Goal: Task Accomplishment & Management: Manage account settings

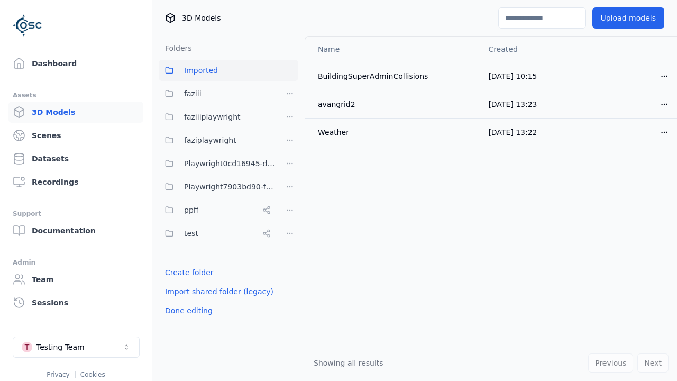
click at [186, 273] on link "Create folder" at bounding box center [189, 272] width 49 height 11
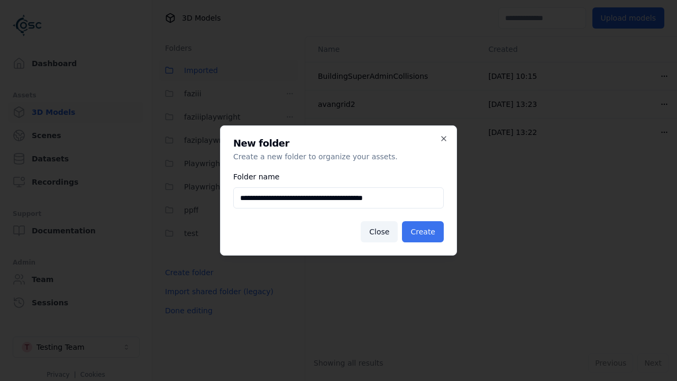
type input "**********"
click at [425, 232] on button "Create" at bounding box center [423, 231] width 42 height 21
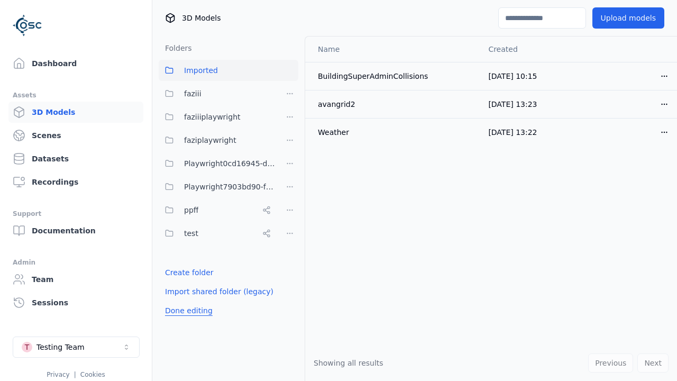
click at [186, 320] on button "Done editing" at bounding box center [189, 310] width 60 height 19
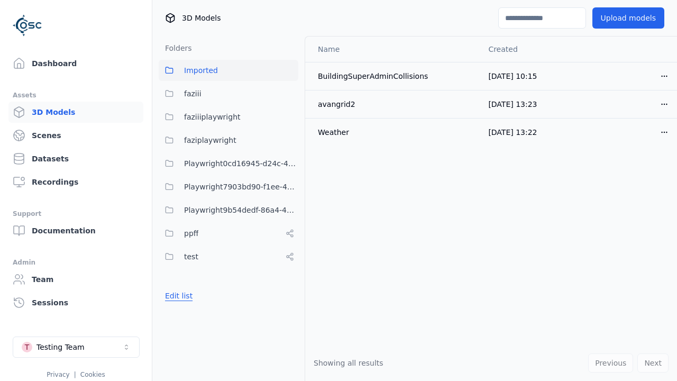
click at [177, 296] on button "Edit list" at bounding box center [179, 295] width 40 height 19
click at [290, 210] on html "Support Dashboard Assets 3D Models Scenes Datasets Recordings Support Documenta…" at bounding box center [338, 190] width 677 height 381
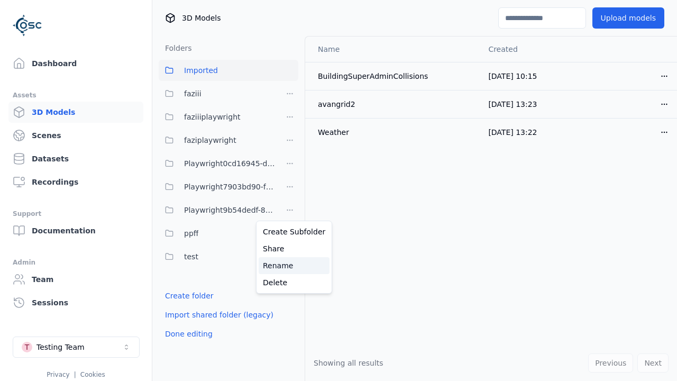
click at [290, 266] on div "Rename" at bounding box center [294, 265] width 71 height 17
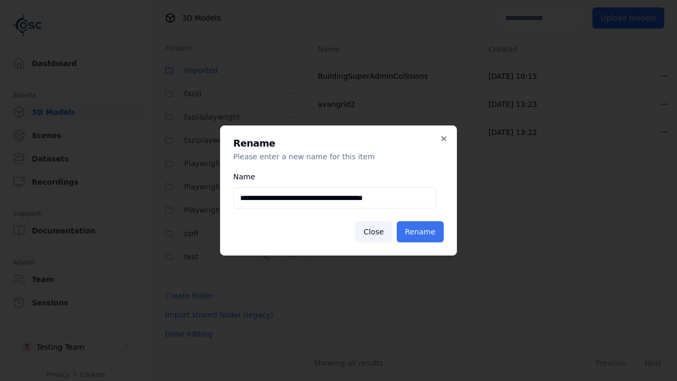
type input "**********"
click at [422, 232] on button "Rename" at bounding box center [420, 231] width 47 height 21
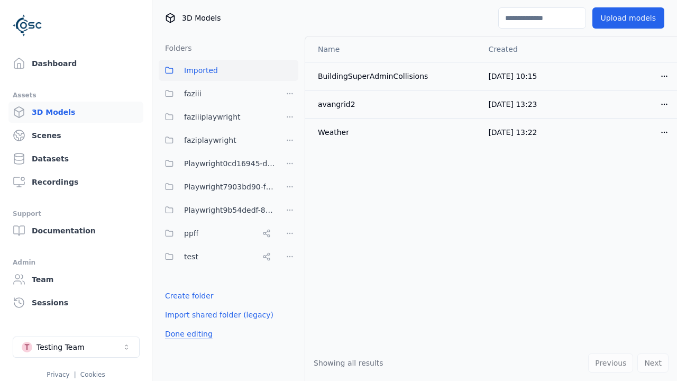
click at [186, 334] on button "Done editing" at bounding box center [189, 333] width 60 height 19
click at [177, 324] on button "Done editing" at bounding box center [189, 333] width 60 height 19
click at [290, 210] on html "Support Dashboard Assets 3D Models Scenes Datasets Recordings Support Documenta…" at bounding box center [338, 190] width 677 height 381
click at [290, 283] on div "Delete" at bounding box center [294, 282] width 71 height 17
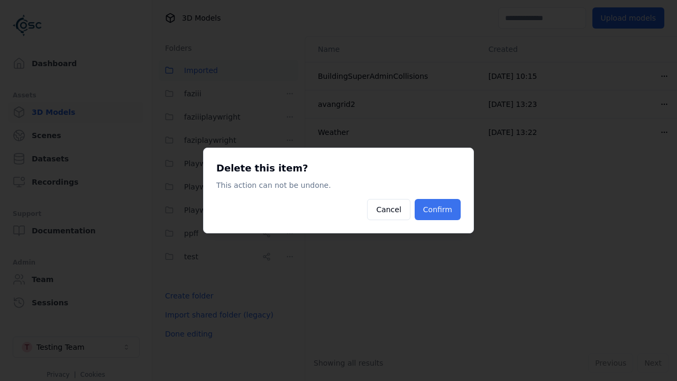
click at [439, 210] on button "Confirm" at bounding box center [438, 209] width 46 height 21
click at [186, 334] on button "Done editing" at bounding box center [189, 333] width 60 height 19
